Goal: Find contact information: Find contact information

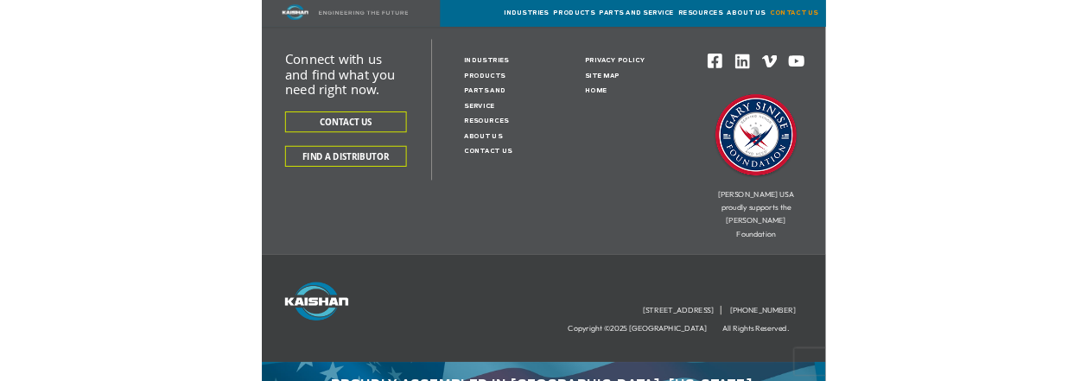
scroll to position [579, 0]
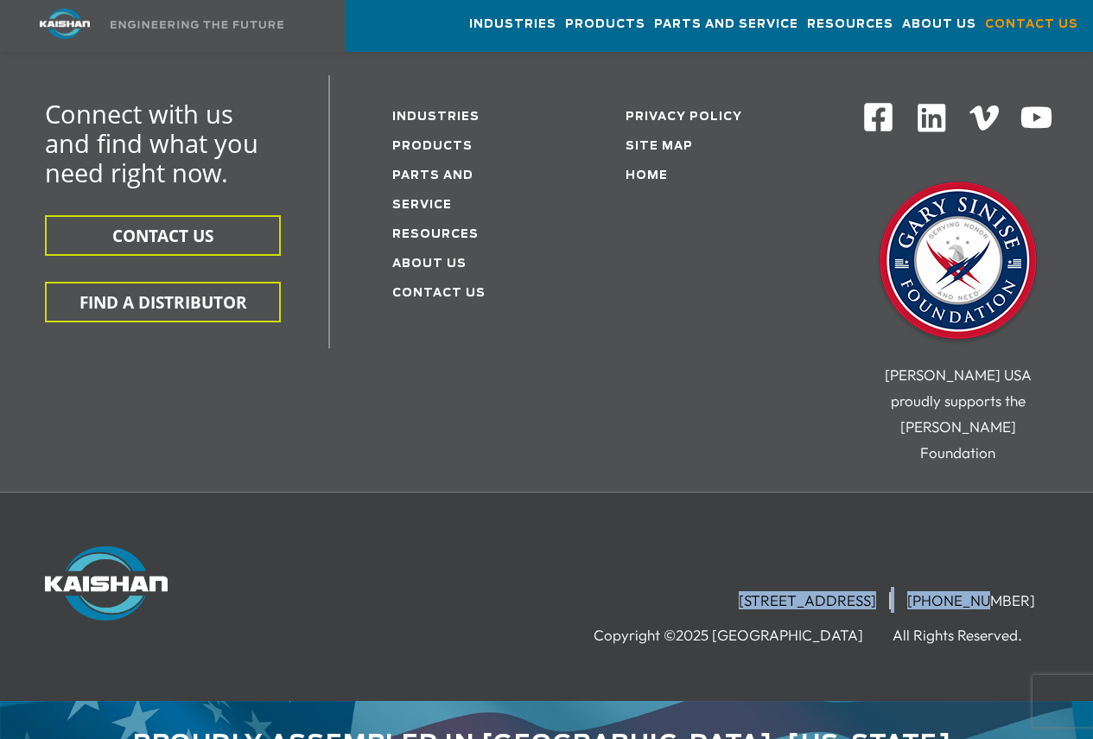
drag, startPoint x: 1054, startPoint y: 543, endPoint x: 988, endPoint y: 549, distance: 66.8
click at [995, 550] on div "[STREET_ADDRESS] [PHONE_NUMBER] Copyright ©2025 Kaishan USA All Rights Reserved." at bounding box center [546, 596] width 1093 height 101
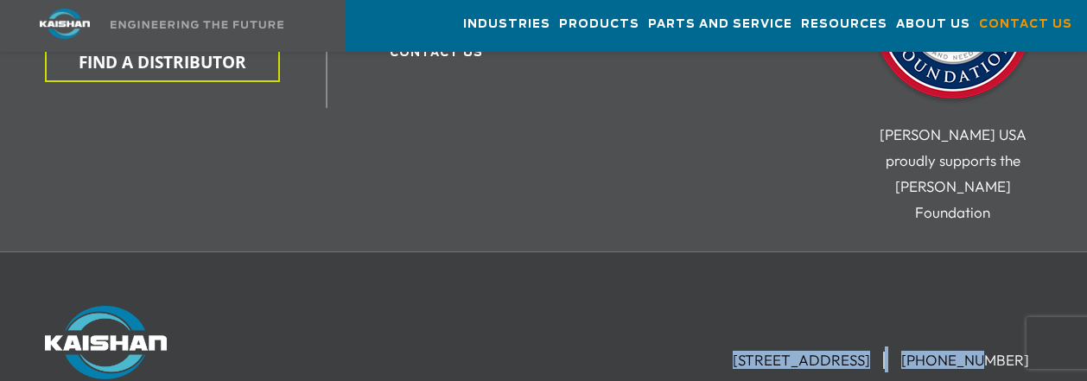
scroll to position [937, 0]
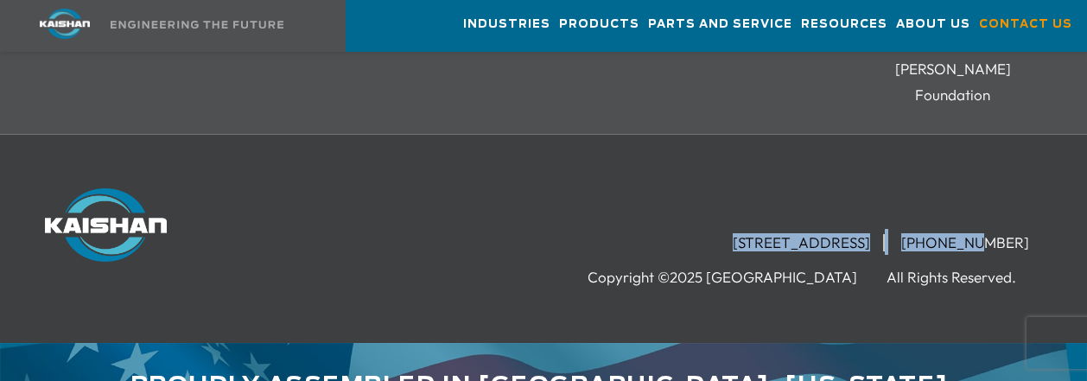
click at [474, 255] on div "[STREET_ADDRESS] [PHONE_NUMBER] Copyright ©2025 Kaishan USA All Rights Reserved." at bounding box center [543, 238] width 1087 height 209
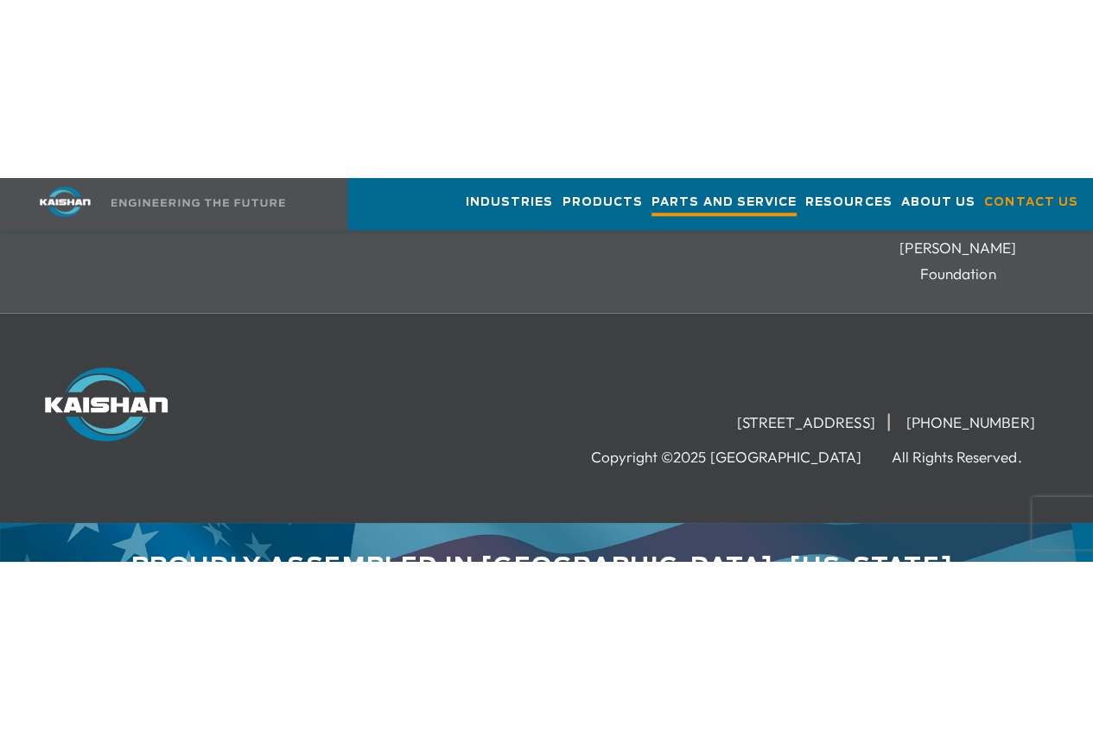
scroll to position [579, 0]
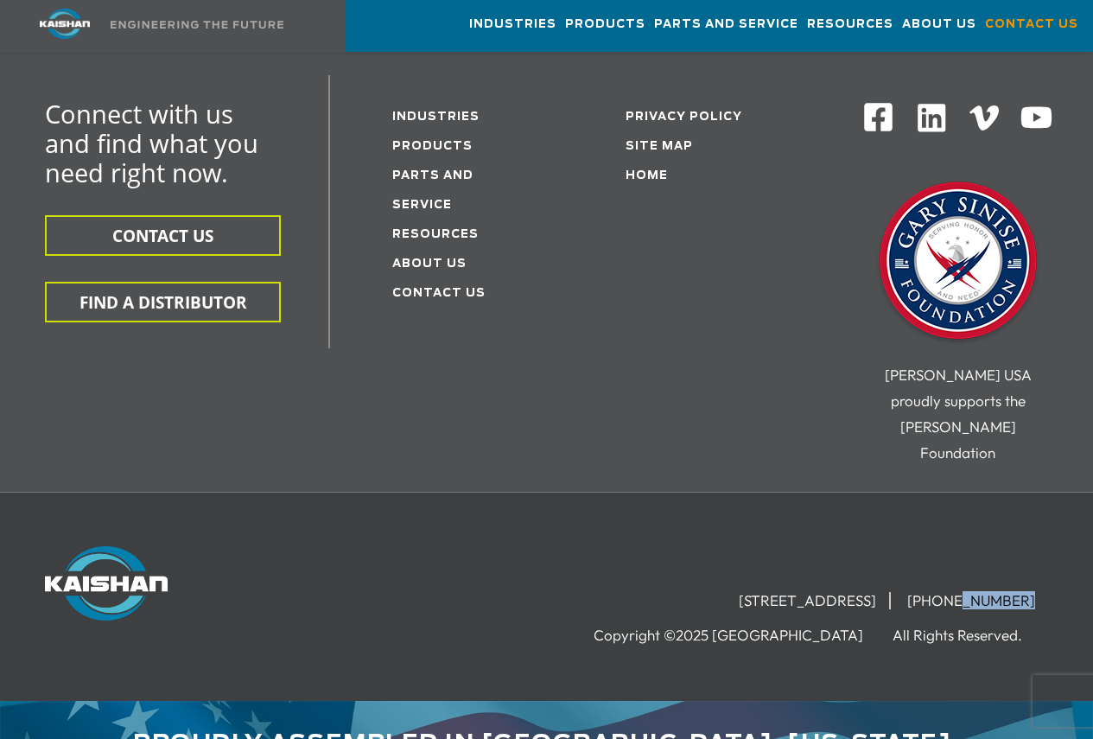
drag, startPoint x: 1038, startPoint y: 551, endPoint x: 976, endPoint y: 549, distance: 62.2
click at [976, 592] on li "[PHONE_NUMBER]" at bounding box center [971, 600] width 154 height 17
copy li "257-0586"
